Goal: Task Accomplishment & Management: Use online tool/utility

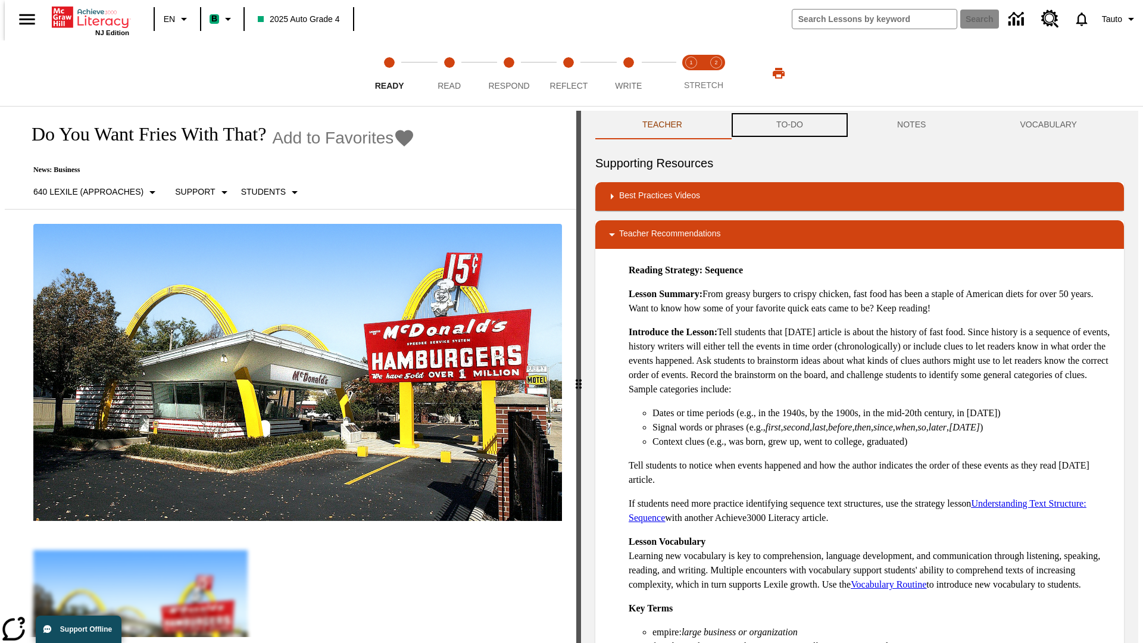
click at [789, 125] on button "TO-DO" at bounding box center [789, 125] width 121 height 29
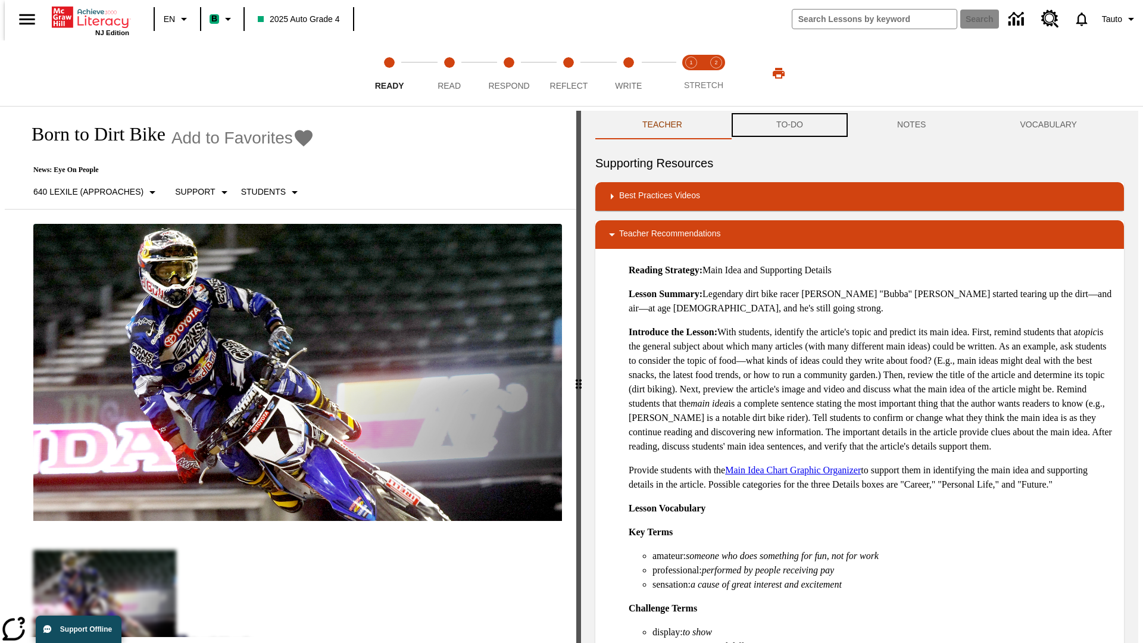
click at [789, 125] on button "TO-DO" at bounding box center [789, 125] width 121 height 29
